Goal: Information Seeking & Learning: Find specific fact

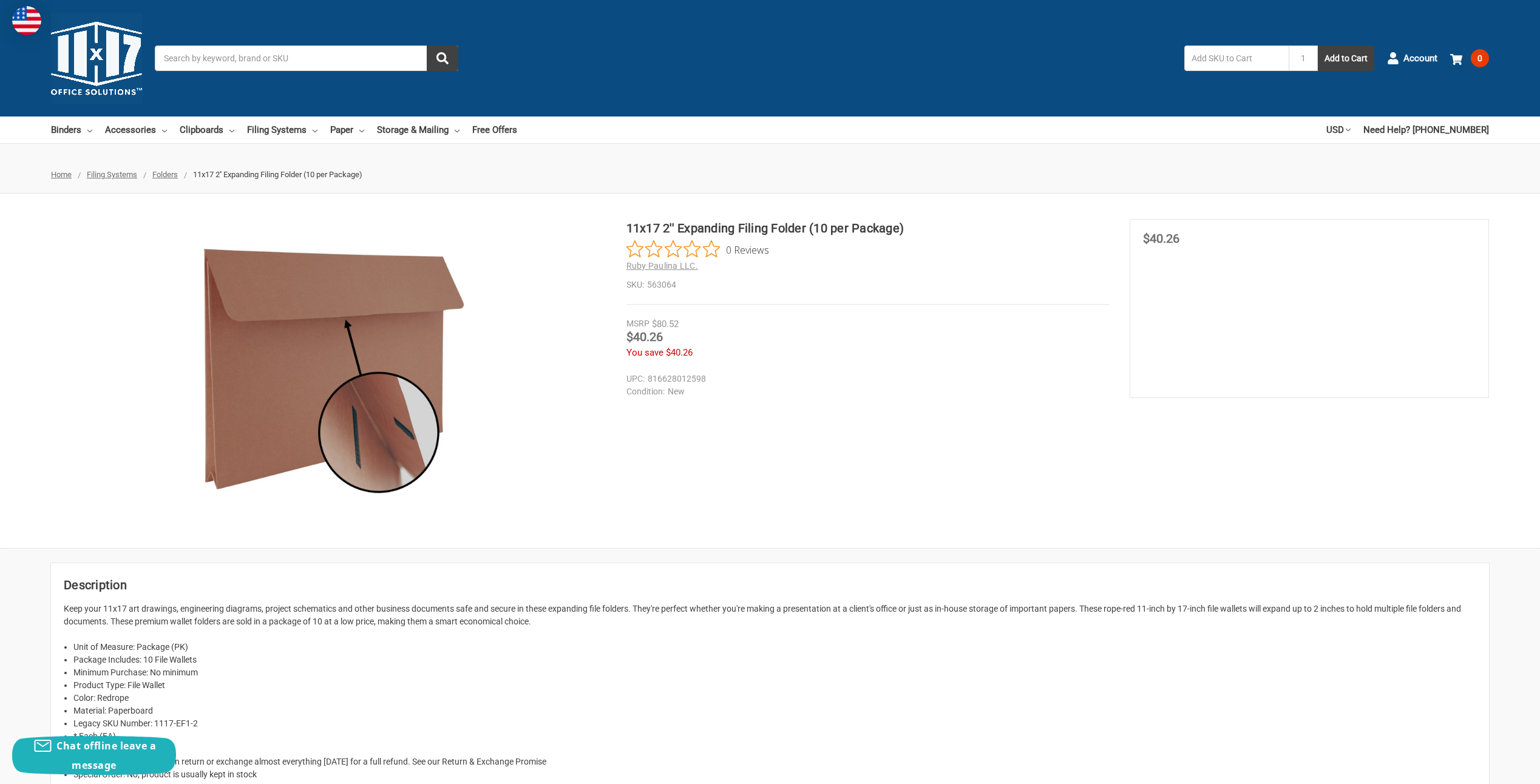
click at [669, 382] on dd "816628012598" at bounding box center [865, 379] width 478 height 12
drag, startPoint x: 673, startPoint y: 380, endPoint x: 647, endPoint y: 373, distance: 26.9
click at [647, 373] on dd "816628012598" at bounding box center [865, 379] width 478 height 12
drag, startPoint x: 647, startPoint y: 373, endPoint x: 616, endPoint y: 398, distance: 39.8
click at [615, 396] on section at bounding box center [339, 371] width 576 height 304
